Goal: Task Accomplishment & Management: Use online tool/utility

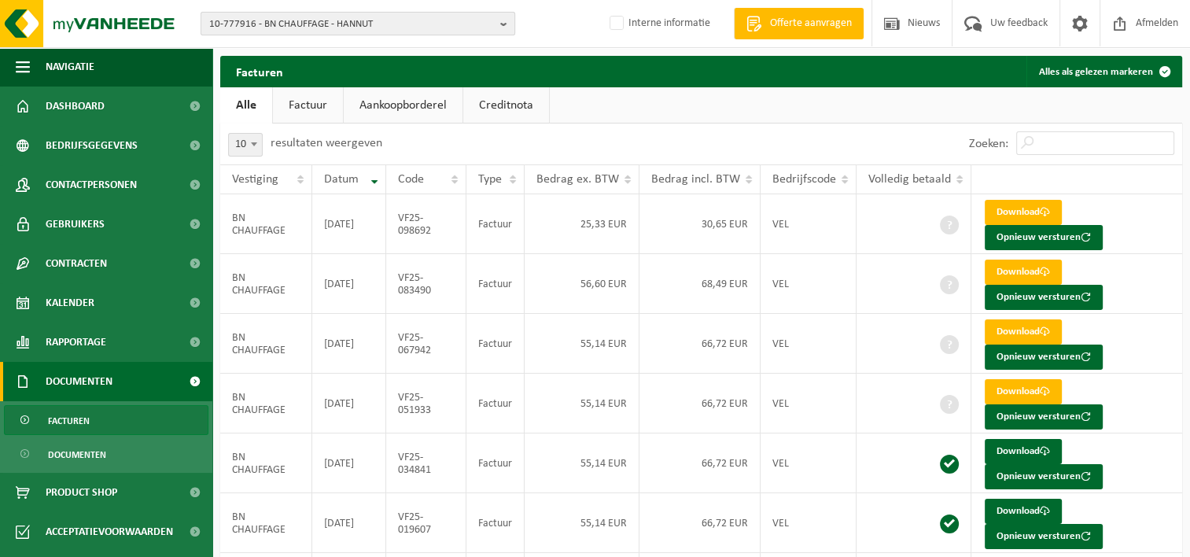
click at [278, 25] on span "10-777916 - BN CHAUFFAGE - HANNUT" at bounding box center [351, 25] width 285 height 24
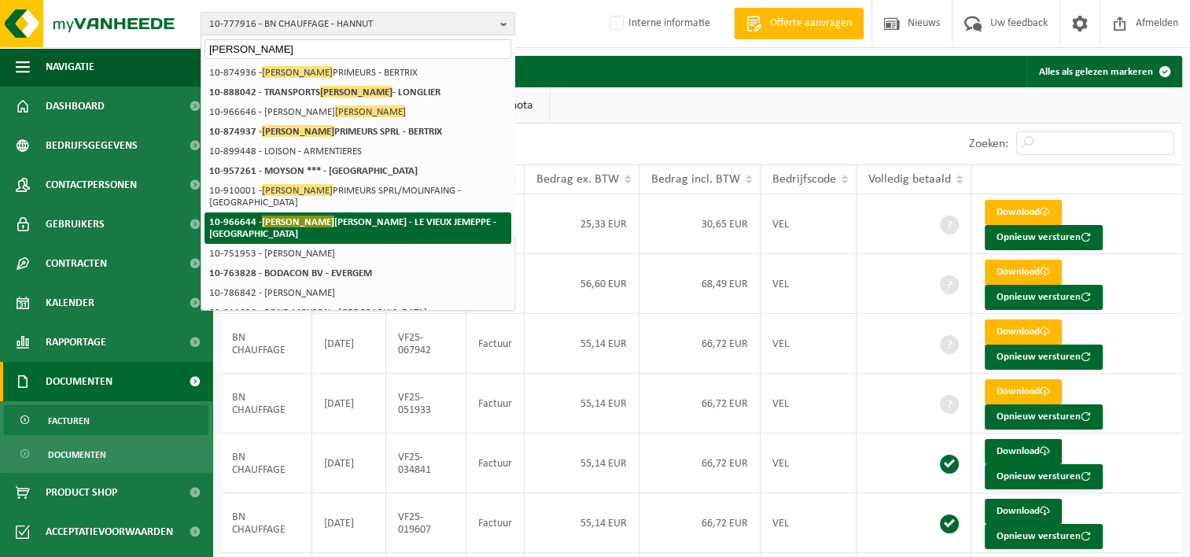
type input "bodson"
click at [301, 215] on strong "10-966644 - BODSON MELISSA - LE VIEUX JEMEPPE - JEMEPPE-SUR-MEUSE" at bounding box center [352, 227] width 287 height 24
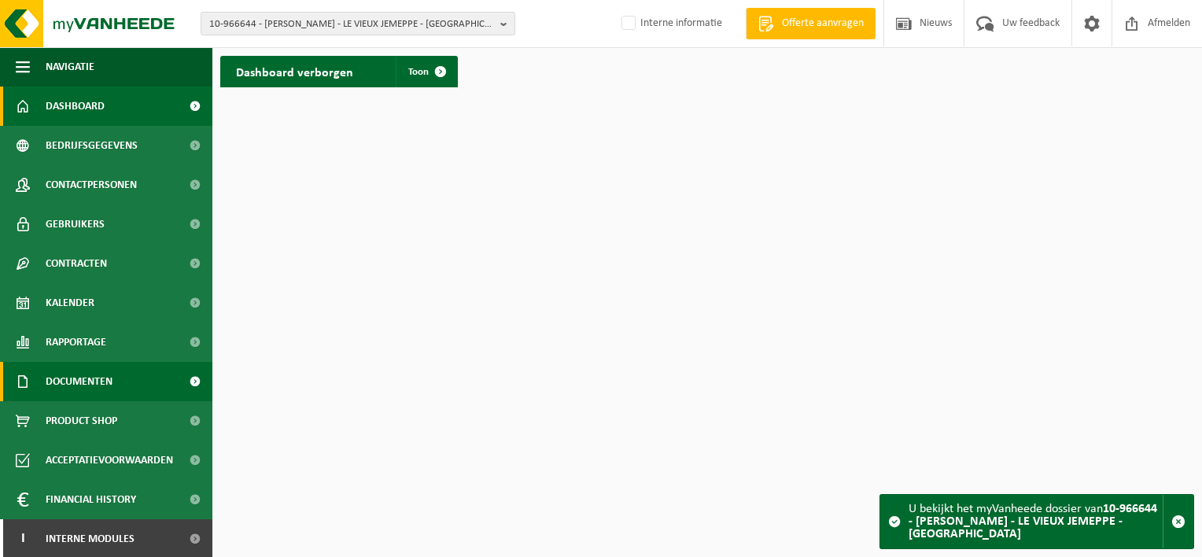
click at [105, 383] on span "Documenten" at bounding box center [79, 381] width 67 height 39
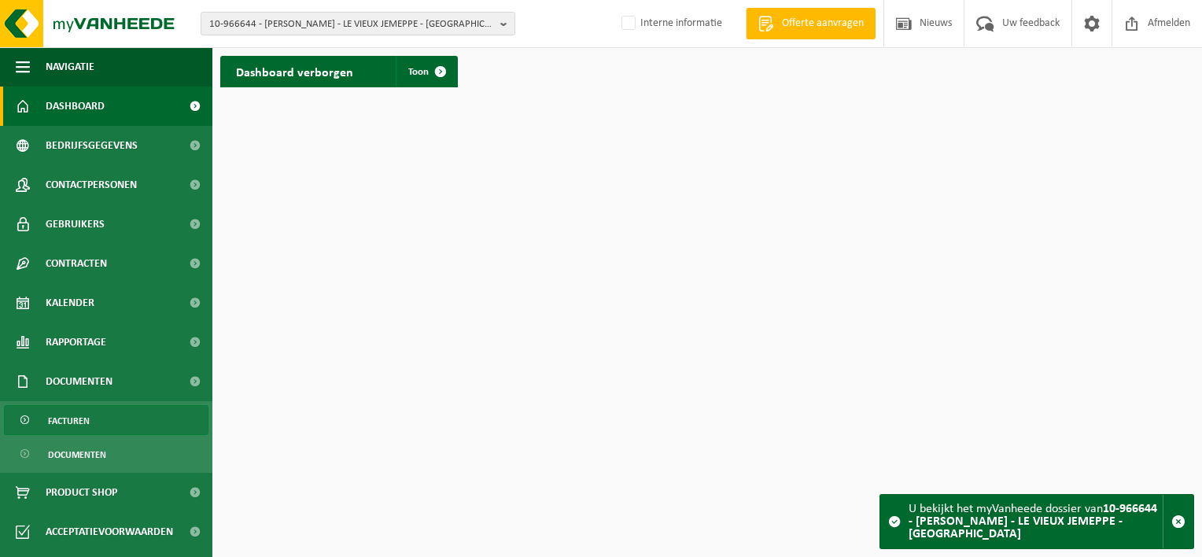
click at [97, 418] on link "Facturen" at bounding box center [106, 420] width 204 height 30
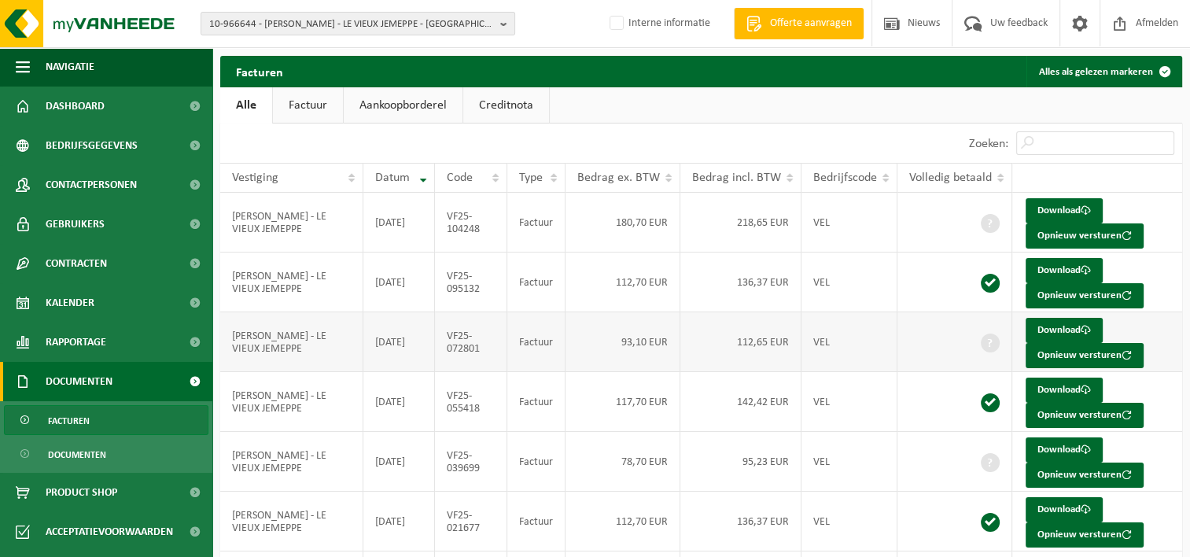
scroll to position [168, 0]
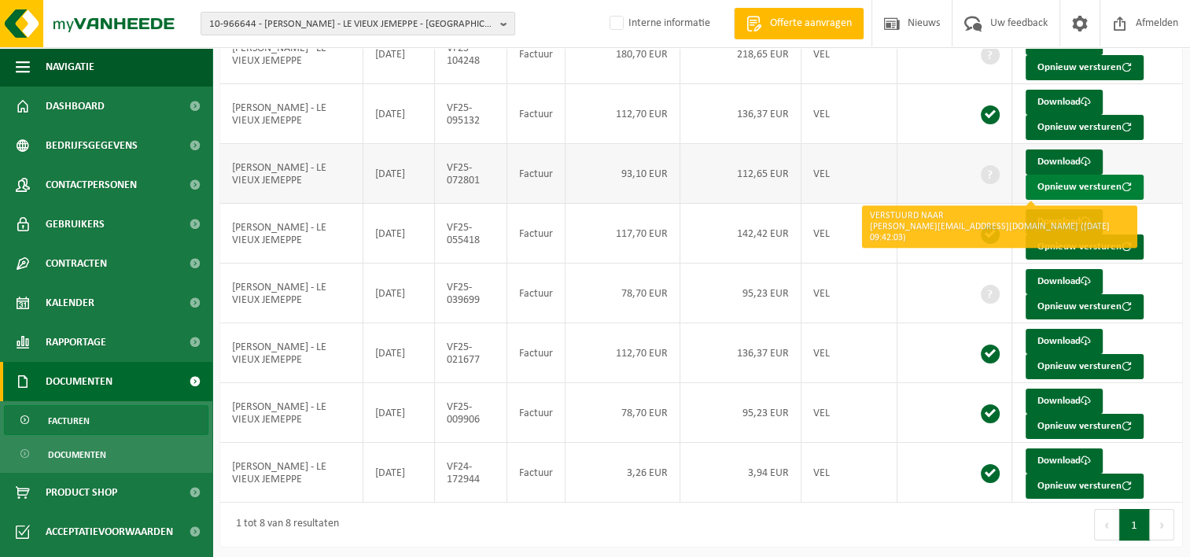
click at [1089, 182] on button "Opnieuw versturen" at bounding box center [1084, 187] width 118 height 25
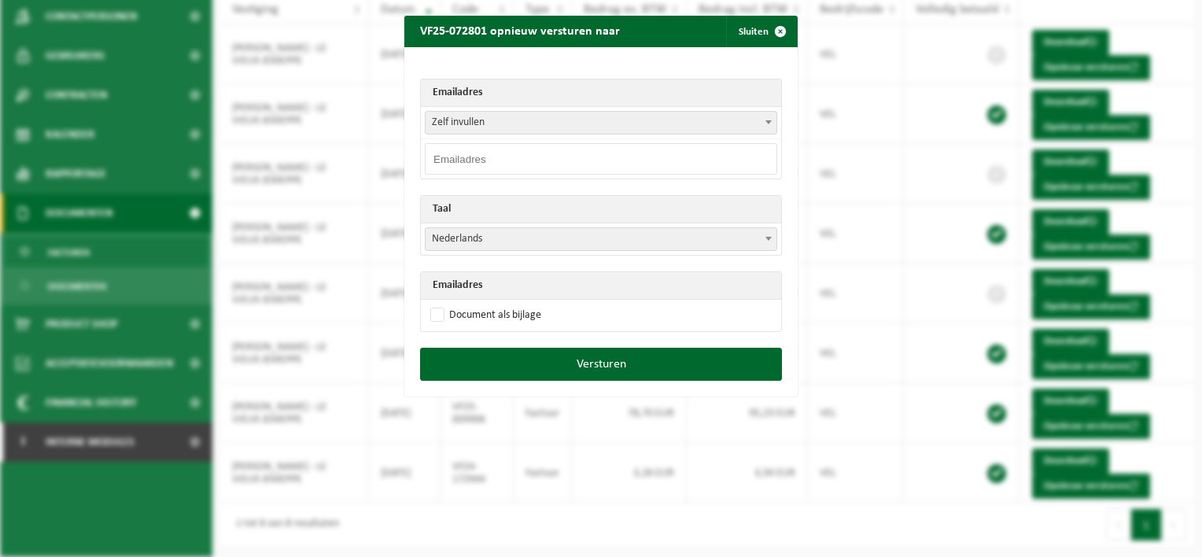
click at [547, 120] on span "Zelf invullen" at bounding box center [600, 123] width 351 height 22
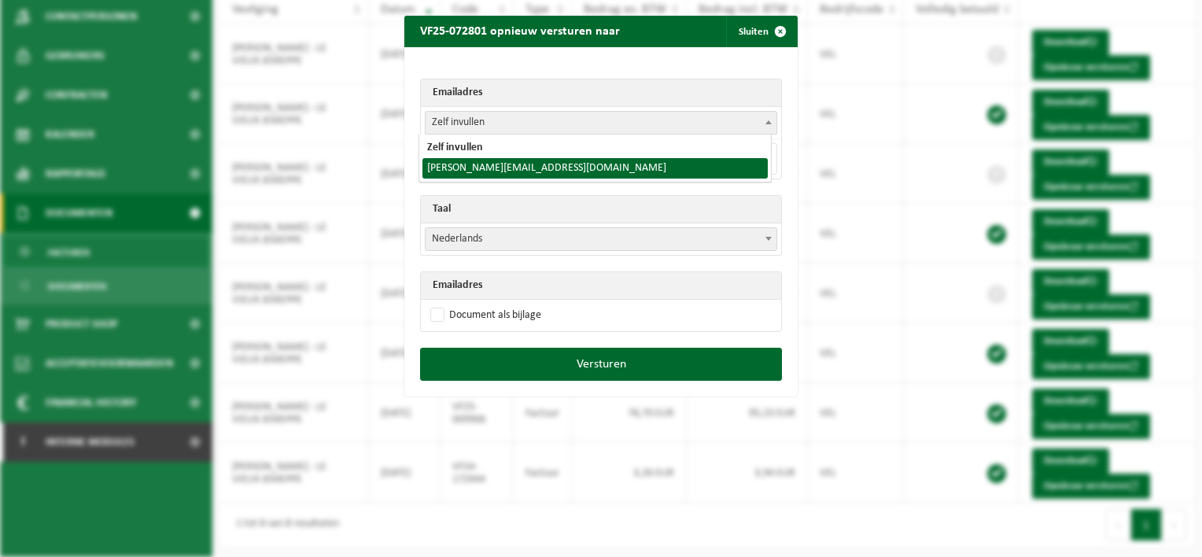
select select "melissabodson@gmail.com"
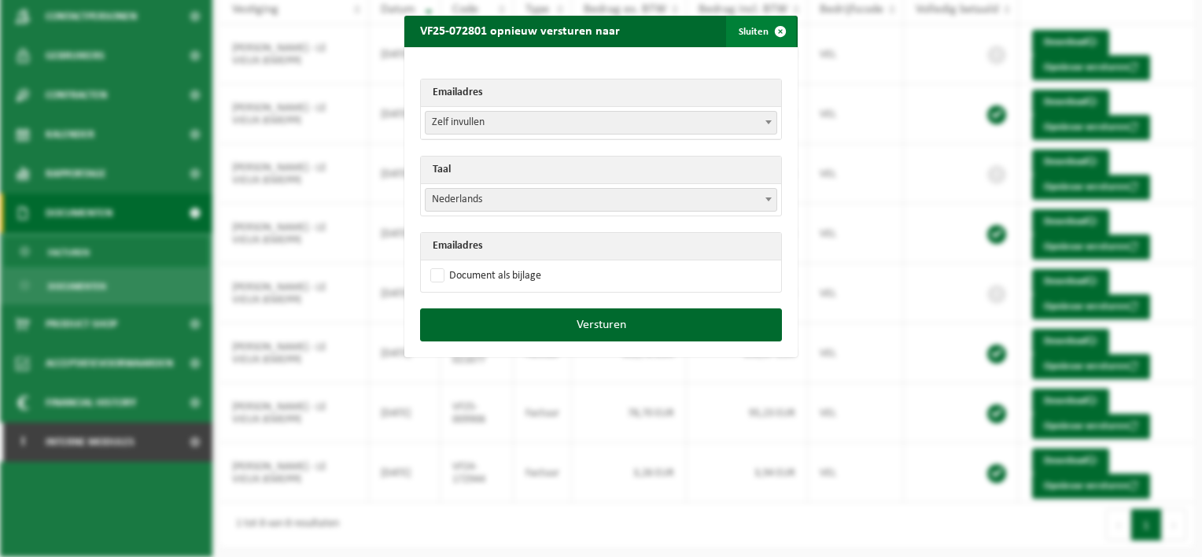
click at [779, 27] on span "button" at bounding box center [779, 31] width 31 height 31
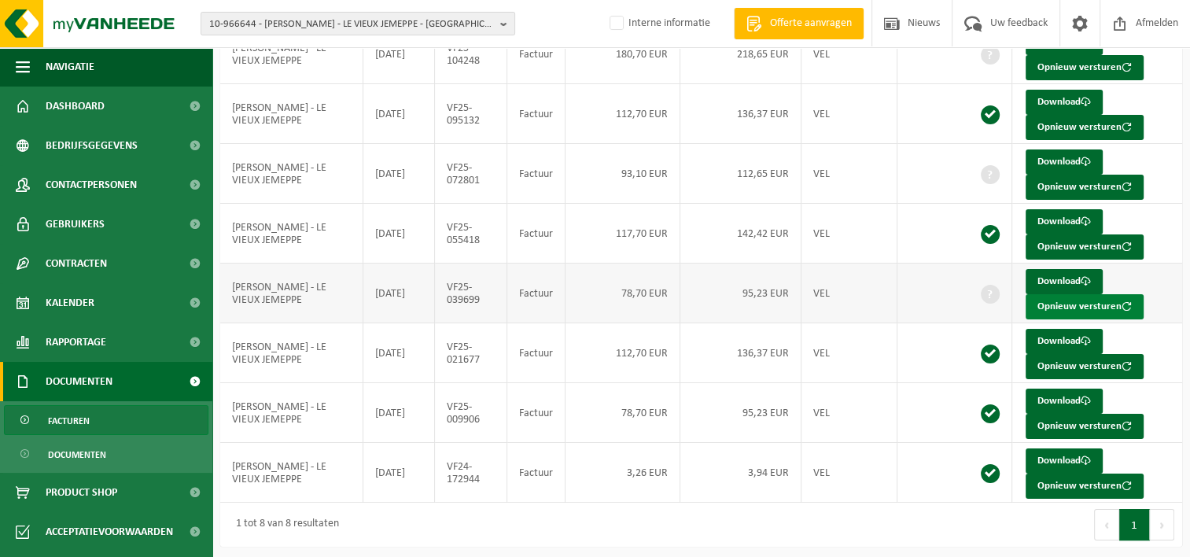
click at [1069, 305] on button "Opnieuw versturen" at bounding box center [1084, 306] width 118 height 25
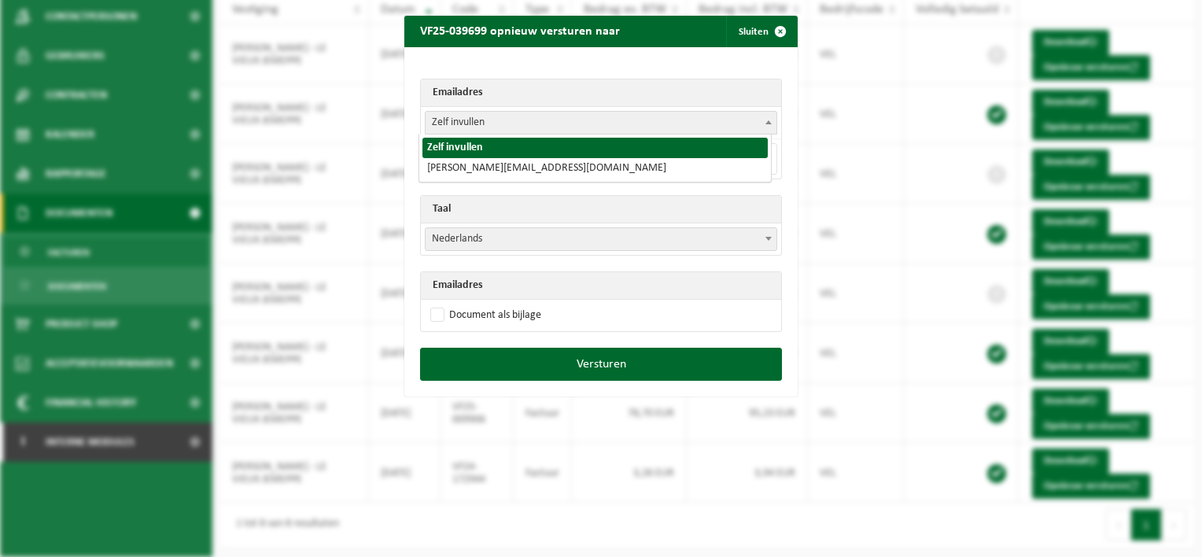
click at [478, 120] on span "Zelf invullen" at bounding box center [600, 123] width 351 height 22
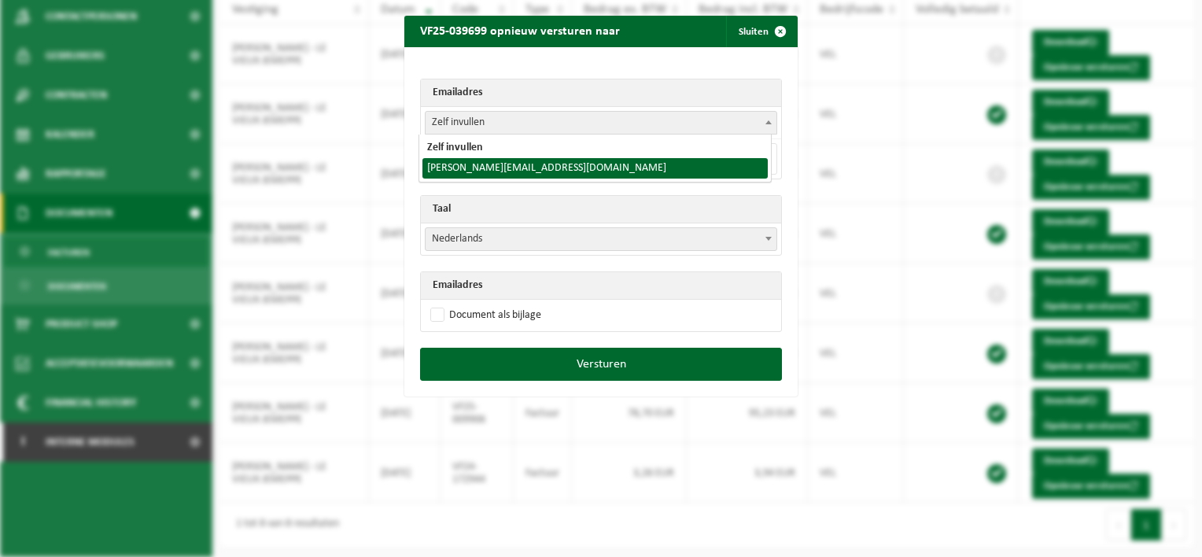
select select "melissabodson@gmail.com"
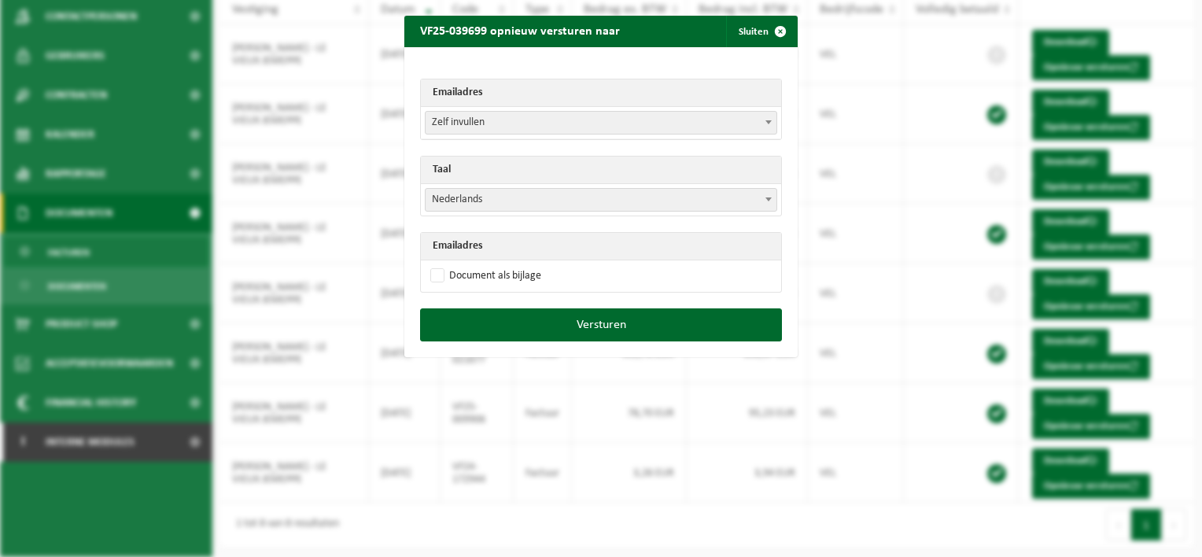
click at [481, 201] on span "Nederlands" at bounding box center [600, 200] width 351 height 22
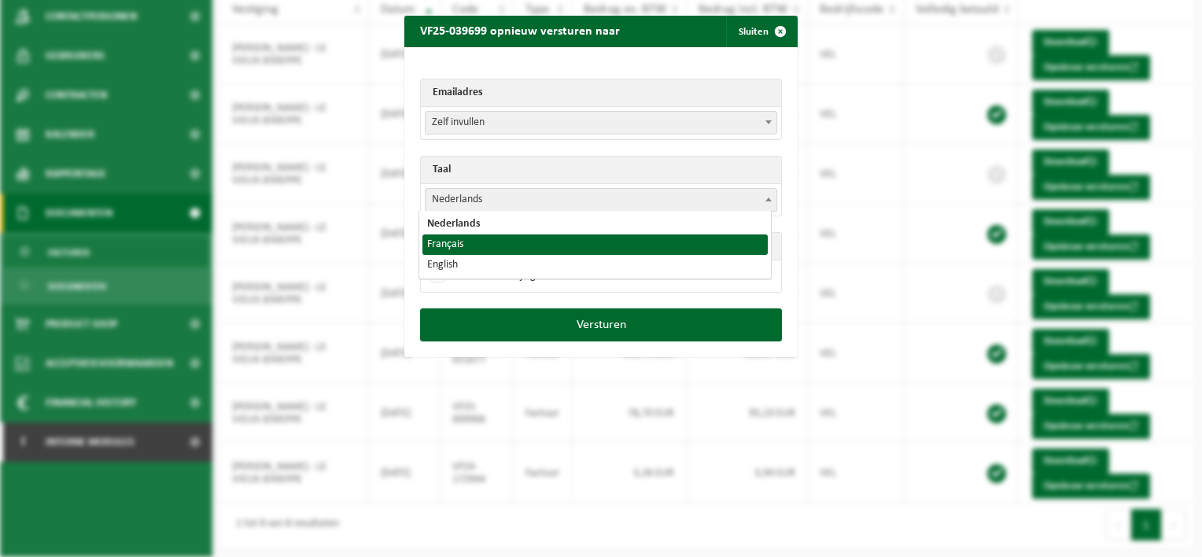
drag, startPoint x: 472, startPoint y: 239, endPoint x: 469, endPoint y: 256, distance: 16.8
select select "fr"
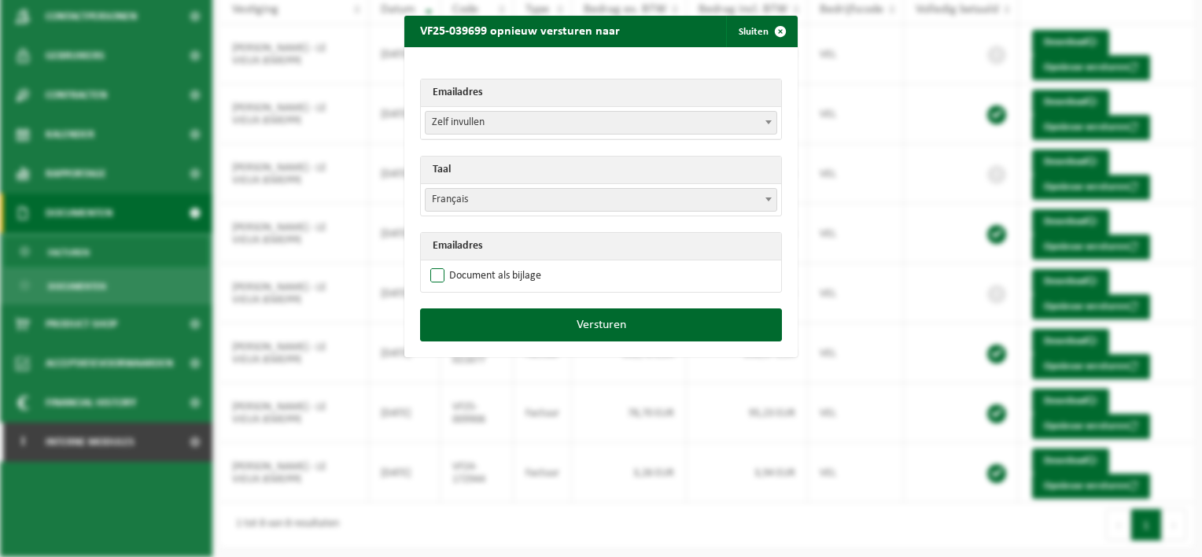
click at [433, 274] on label "Document als bijlage" at bounding box center [484, 276] width 114 height 24
click at [433, 264] on input "Document als bijlage" at bounding box center [620, 263] width 393 height 1
checkbox input "true"
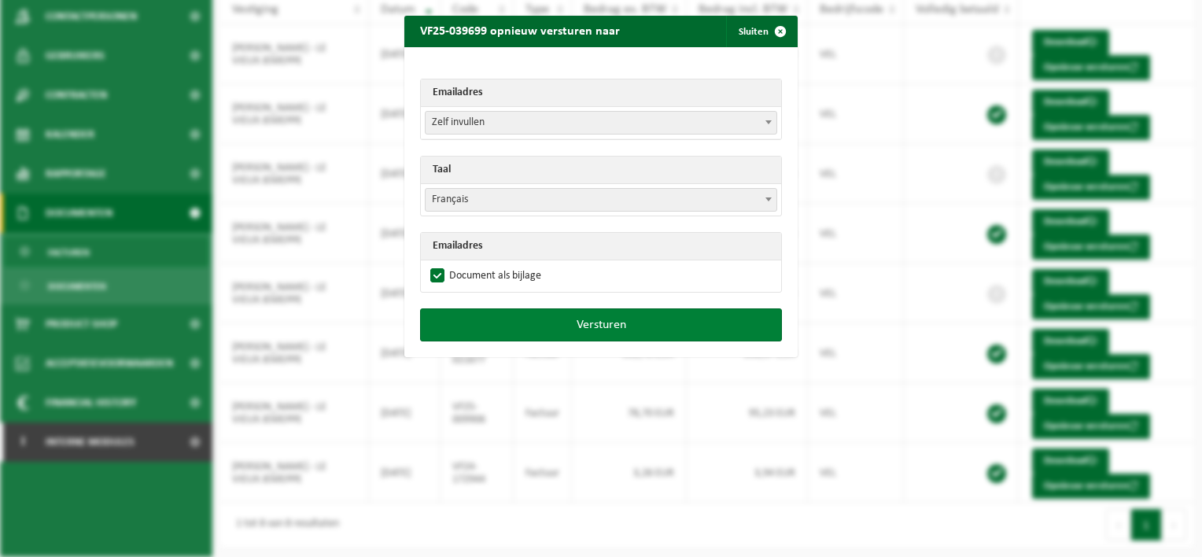
click at [580, 326] on button "Versturen" at bounding box center [601, 324] width 362 height 33
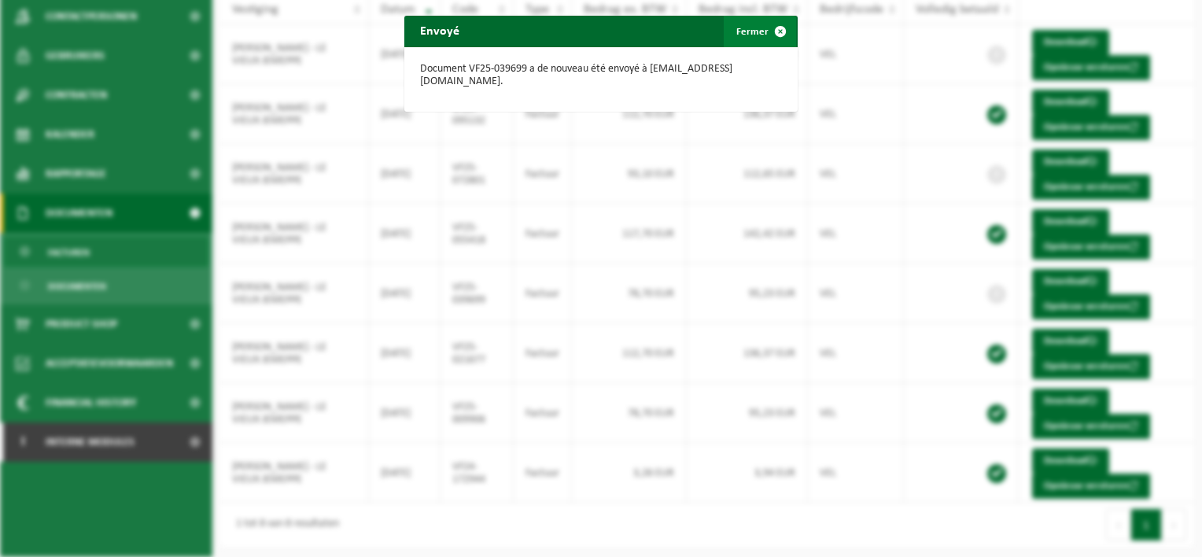
click at [773, 29] on span "button" at bounding box center [779, 31] width 31 height 31
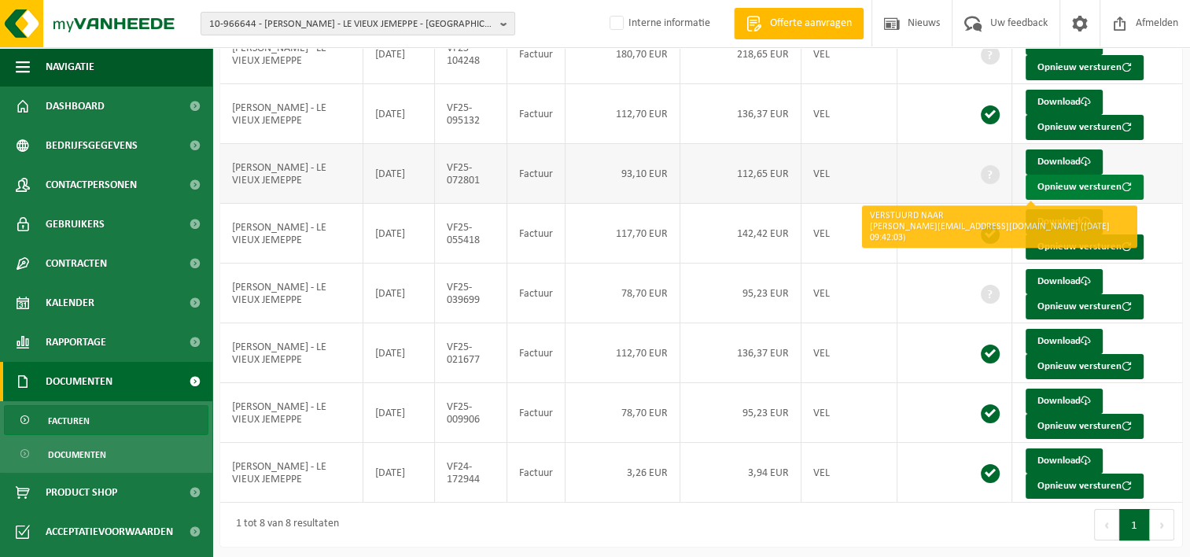
click at [1054, 185] on button "Opnieuw versturen" at bounding box center [1084, 187] width 118 height 25
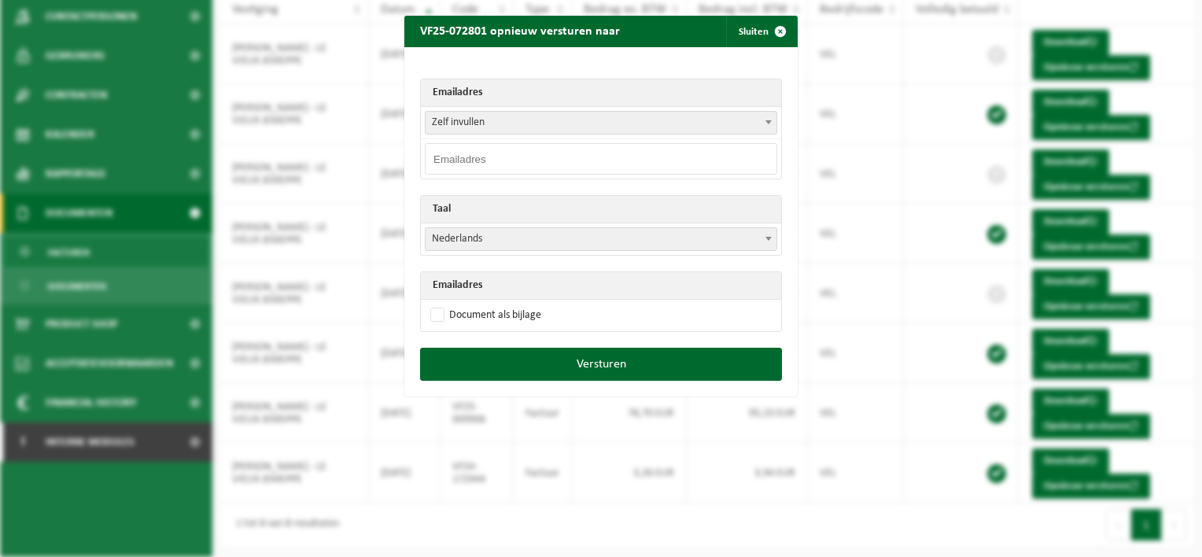
click at [522, 126] on span "Zelf invullen" at bounding box center [600, 123] width 351 height 22
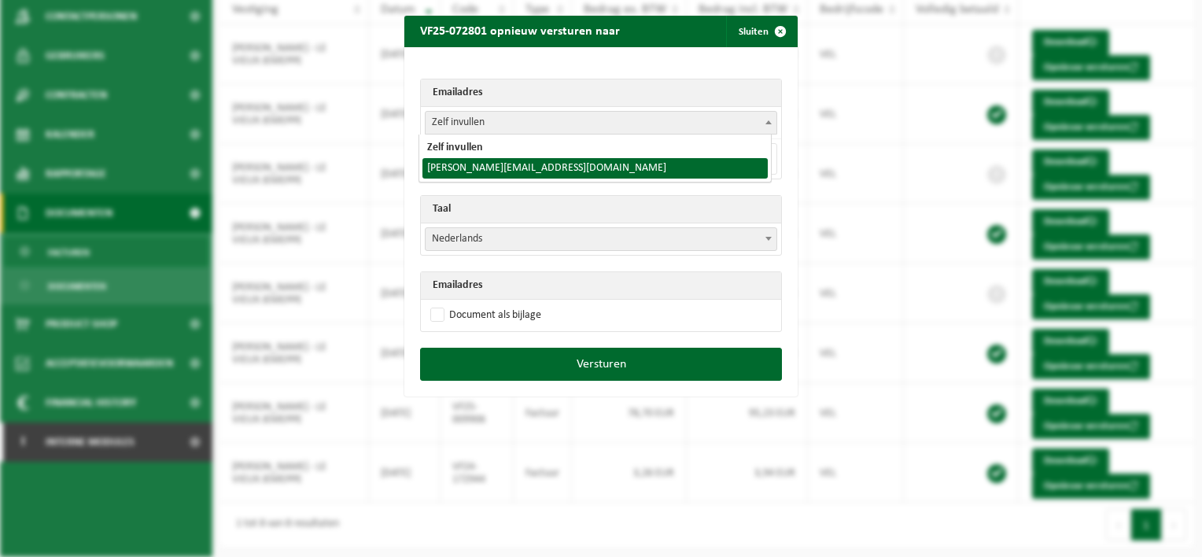
select select "melissabodson@gmail.com"
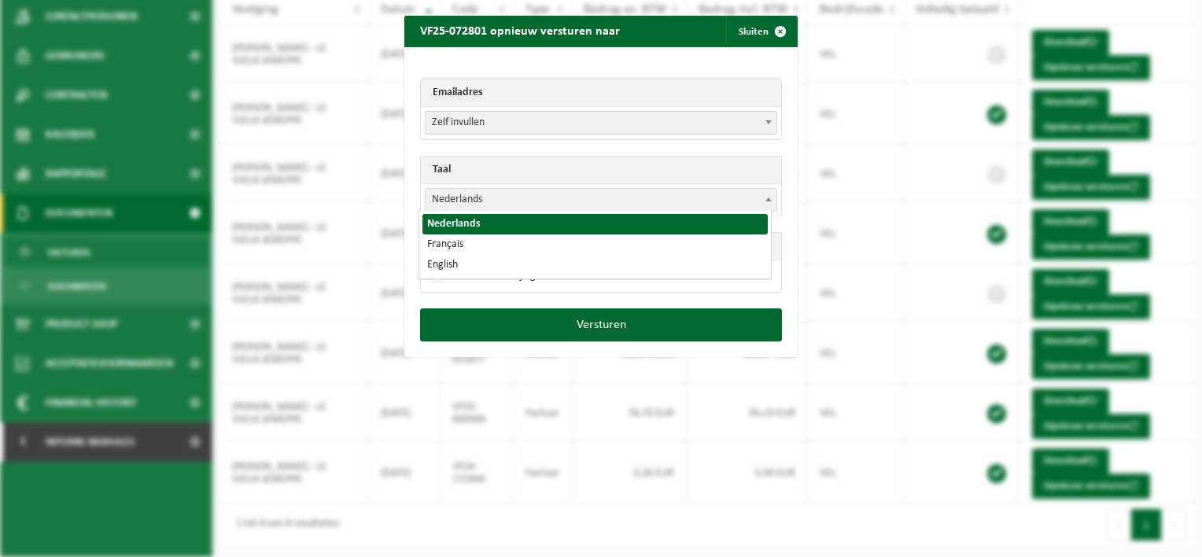
click at [483, 201] on span "Nederlands" at bounding box center [600, 200] width 351 height 22
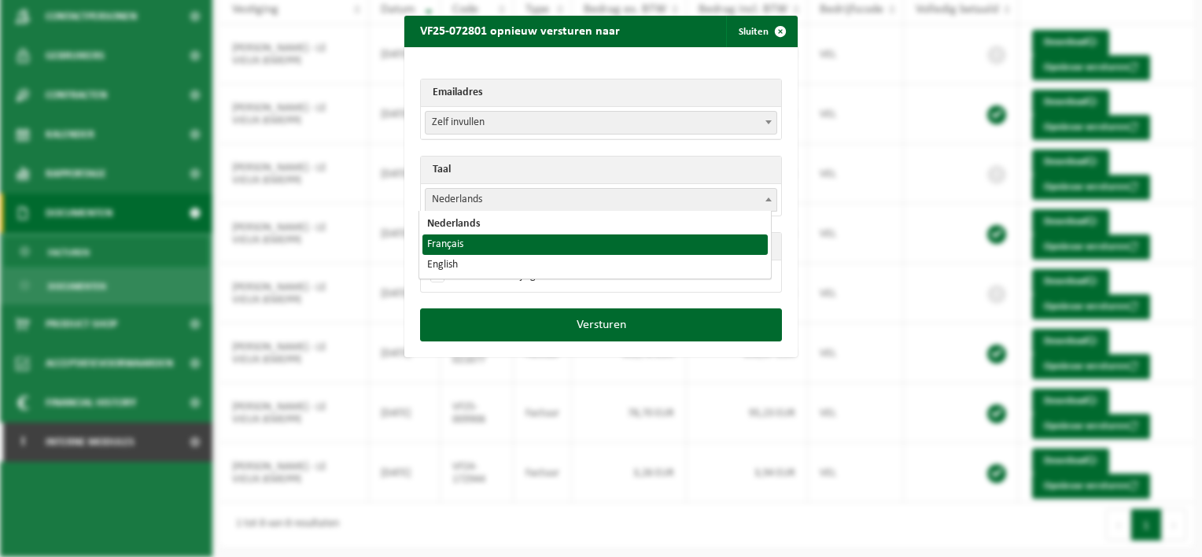
select select "fr"
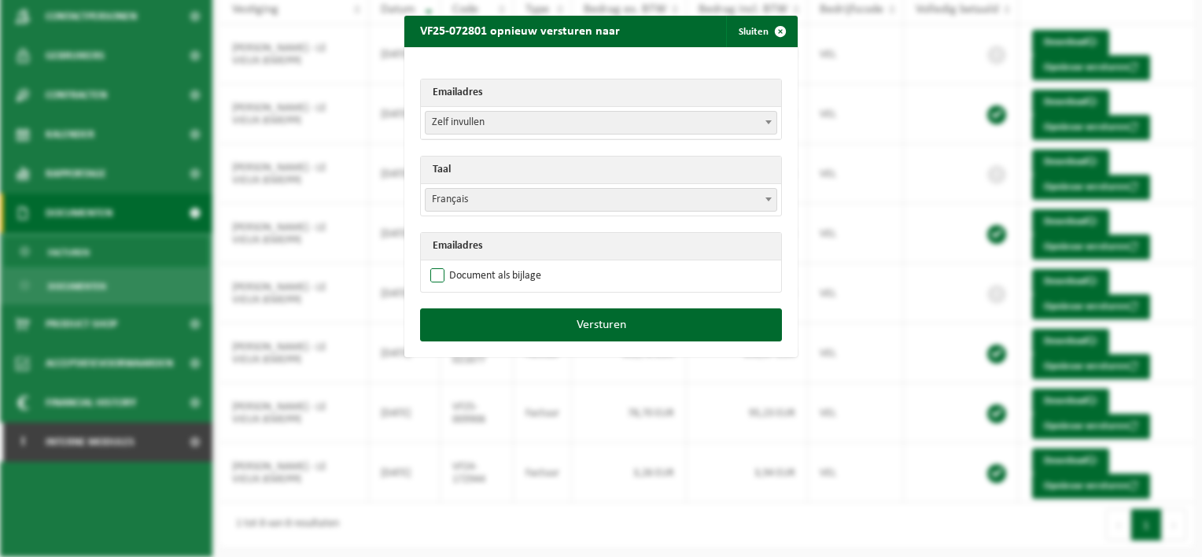
click at [437, 271] on label "Document als bijlage" at bounding box center [484, 276] width 114 height 24
click at [437, 264] on input "Document als bijlage" at bounding box center [620, 263] width 393 height 1
checkbox input "true"
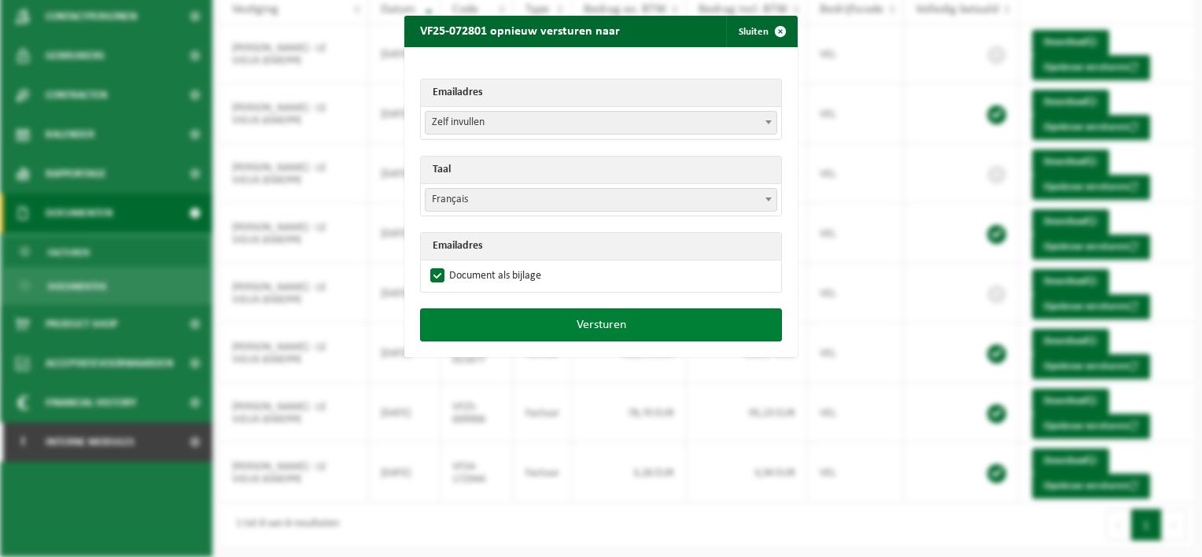
click at [587, 322] on button "Versturen" at bounding box center [601, 324] width 362 height 33
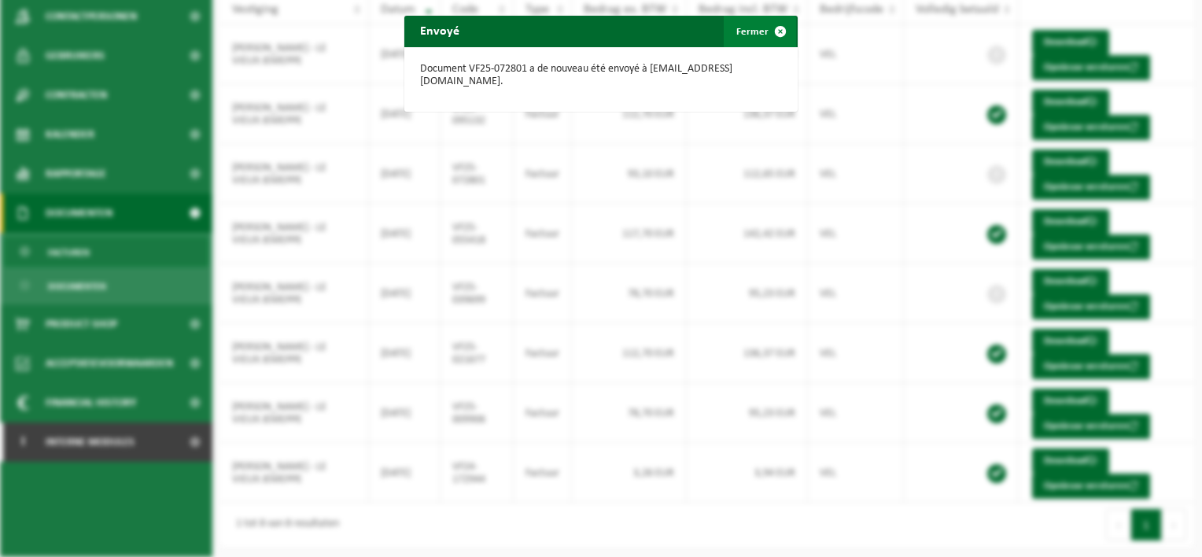
click at [770, 35] on span "button" at bounding box center [779, 31] width 31 height 31
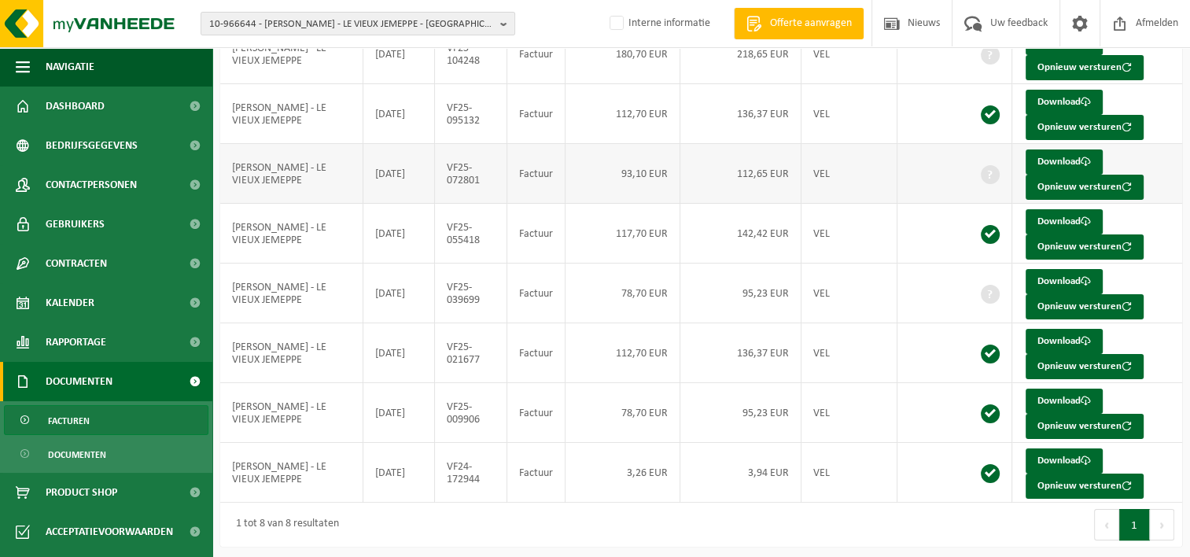
scroll to position [11, 0]
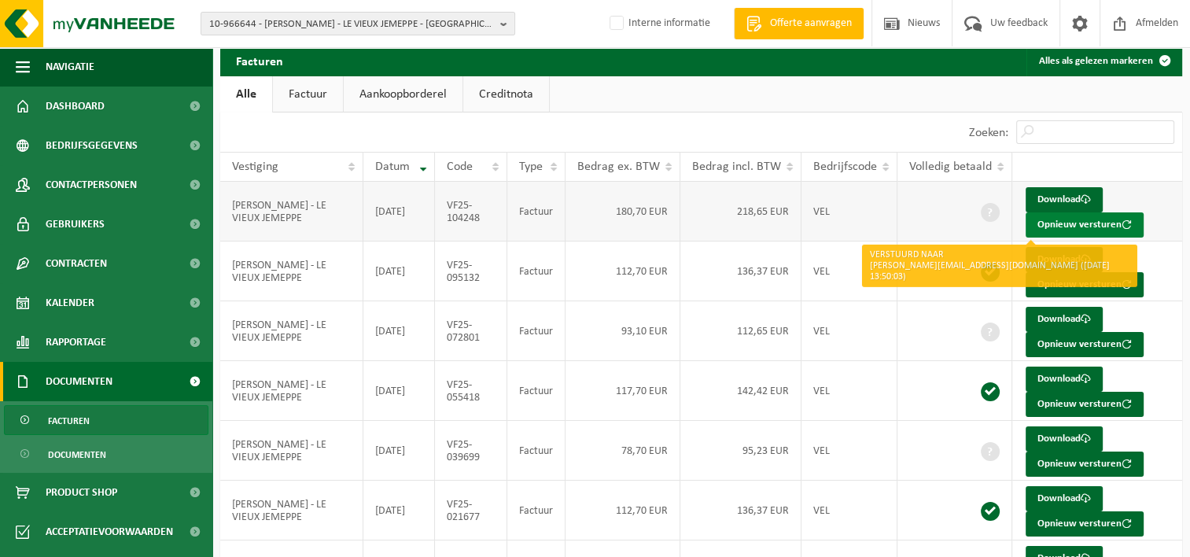
click at [1071, 221] on button "Opnieuw versturen" at bounding box center [1084, 224] width 118 height 25
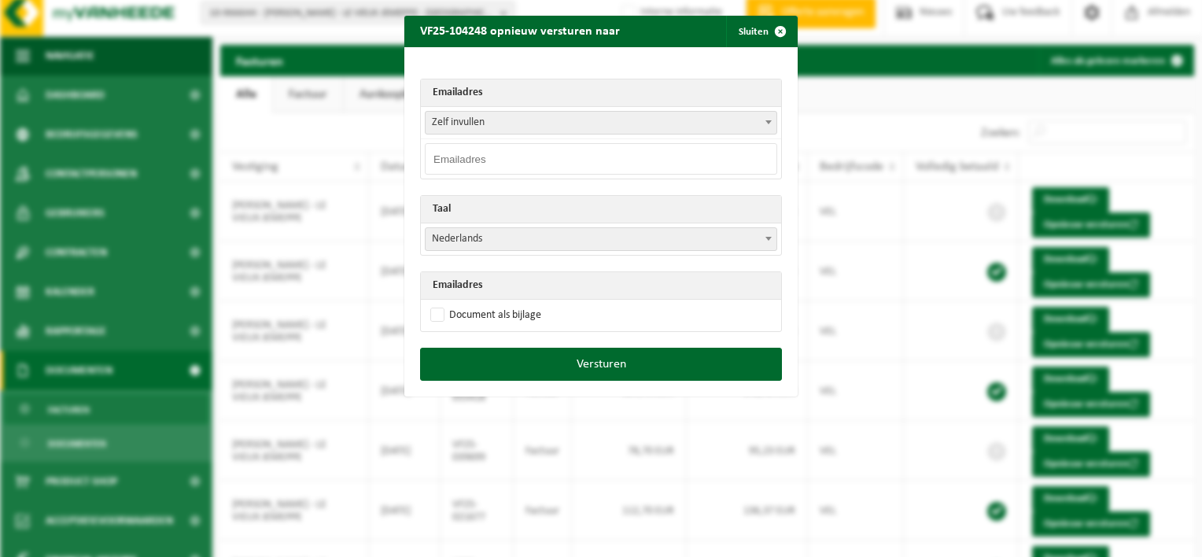
click at [478, 126] on span "Zelf invullen" at bounding box center [600, 123] width 351 height 22
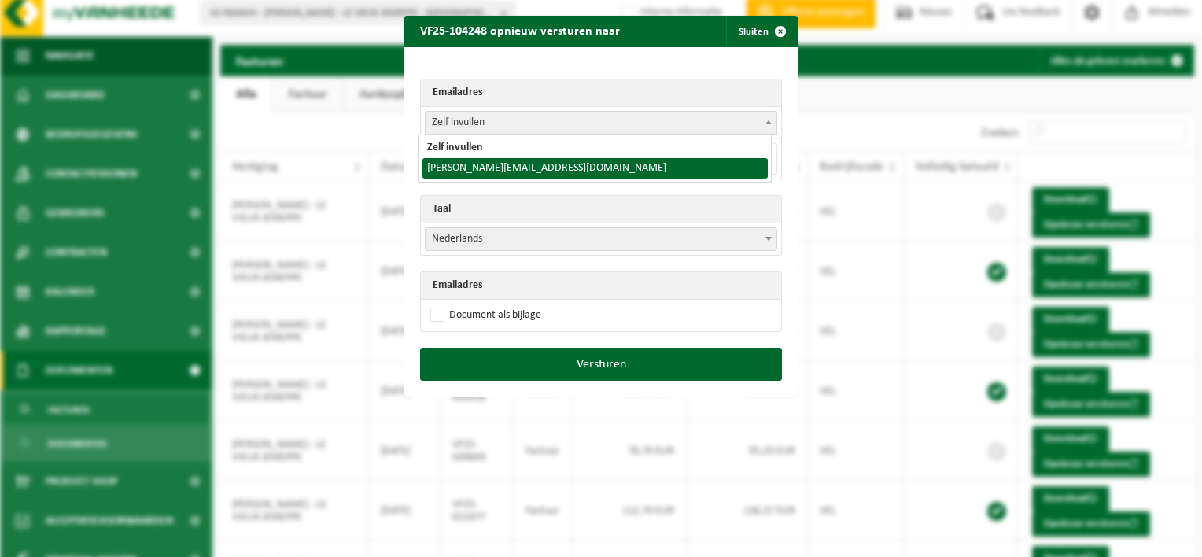
select select "melissabodson@gmail.com"
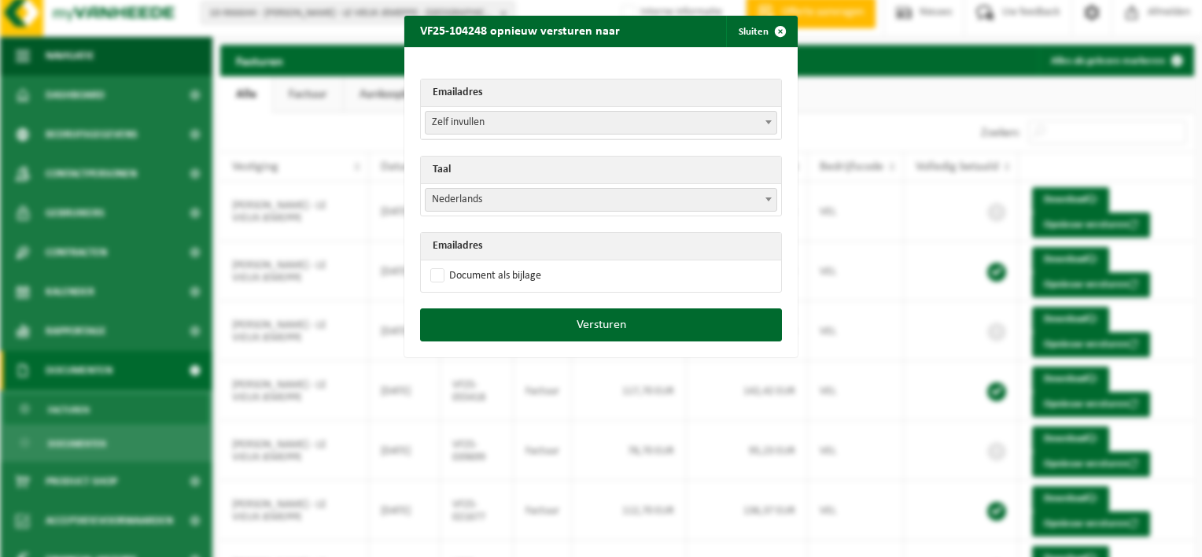
click at [464, 201] on span "Nederlands" at bounding box center [600, 200] width 351 height 22
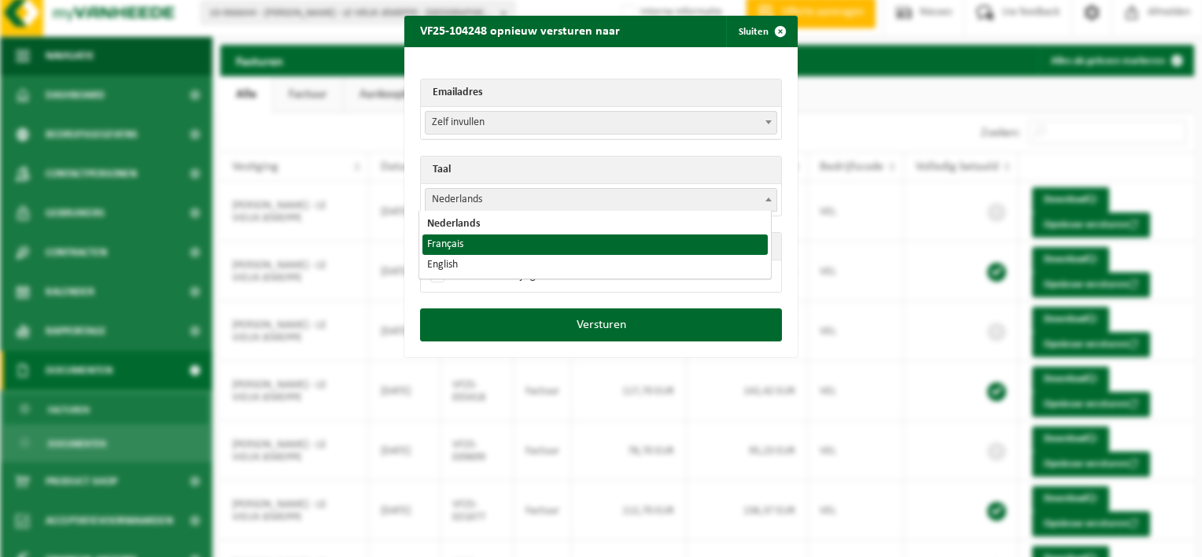
select select "fr"
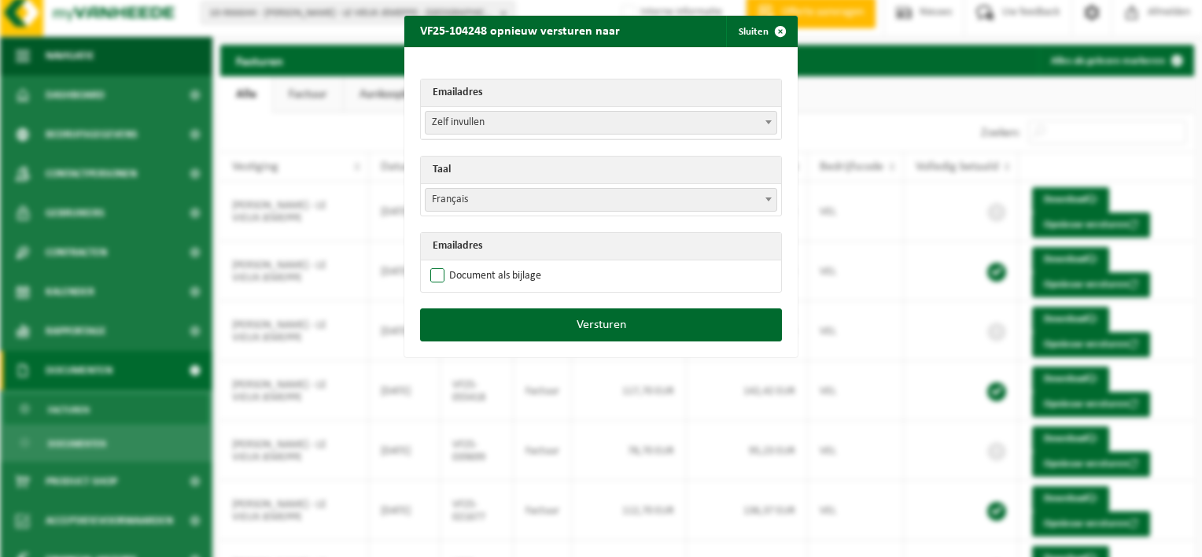
click at [434, 274] on label "Document als bijlage" at bounding box center [484, 276] width 114 height 24
click at [434, 264] on input "Document als bijlage" at bounding box center [620, 263] width 393 height 1
checkbox input "true"
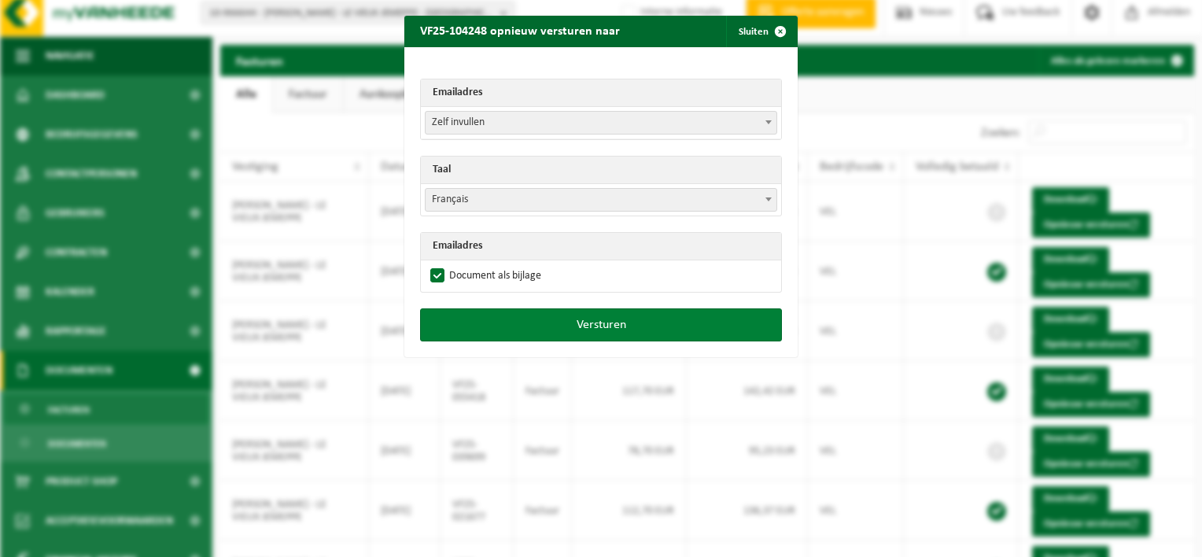
click at [602, 326] on button "Versturen" at bounding box center [601, 324] width 362 height 33
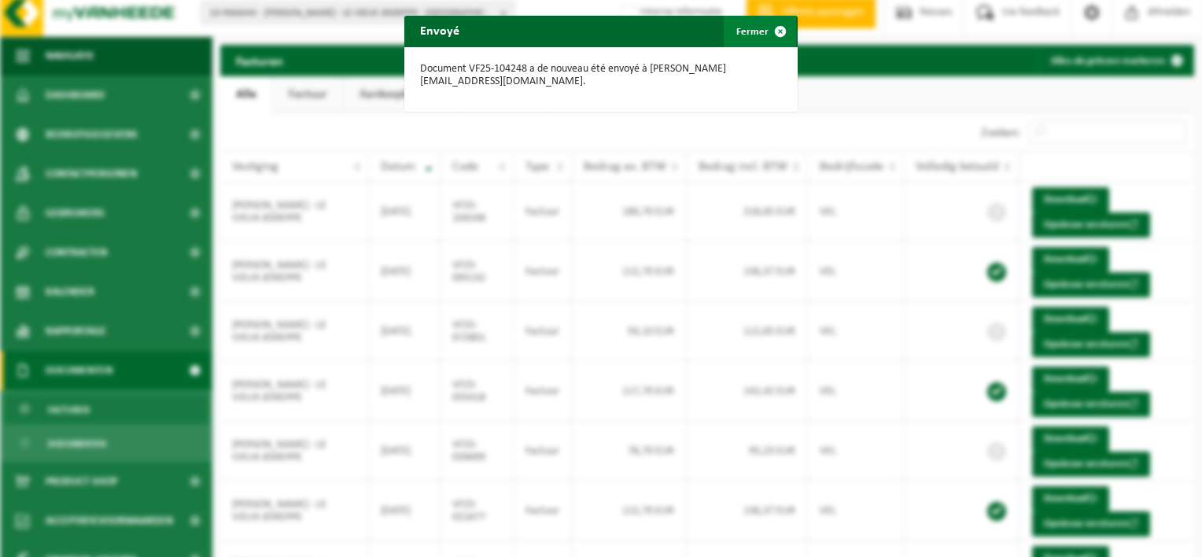
click at [764, 30] on span "button" at bounding box center [779, 31] width 31 height 31
